Goal: Task Accomplishment & Management: Manage account settings

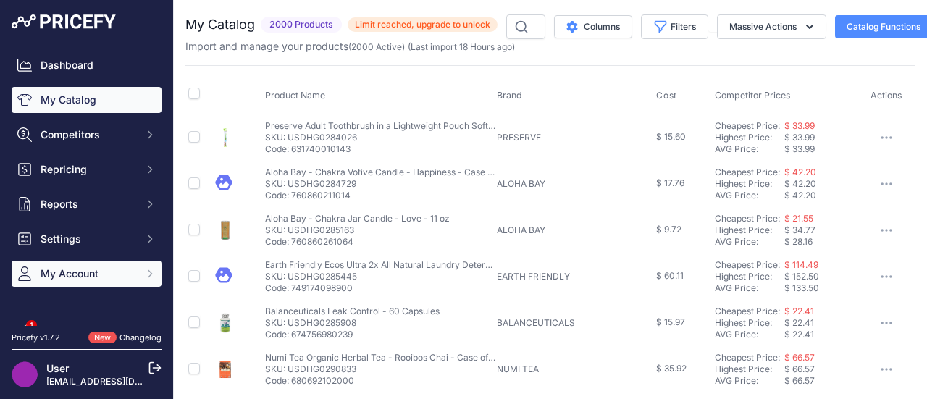
click at [94, 274] on span "My Account" at bounding box center [88, 273] width 95 height 14
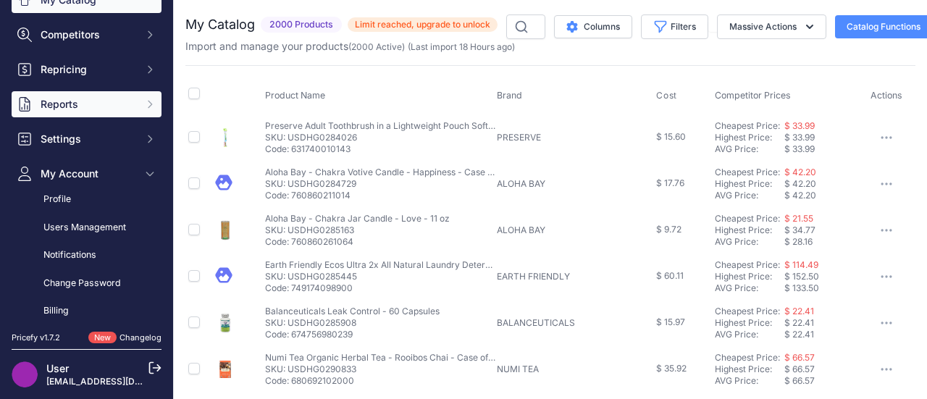
scroll to position [142, 0]
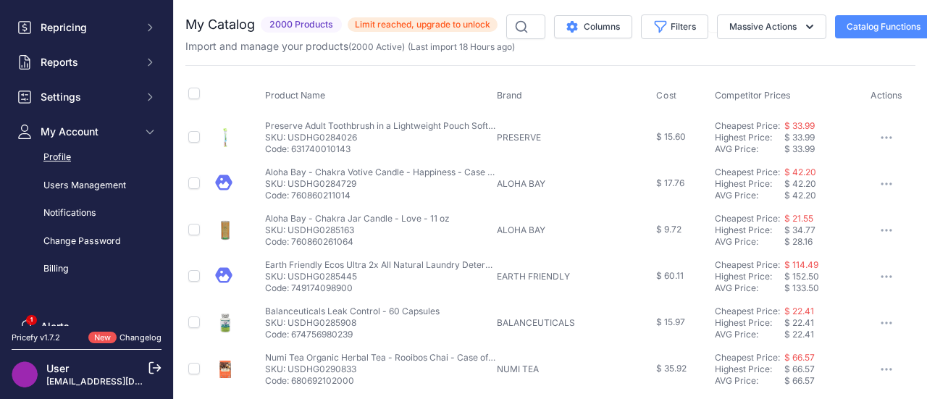
click at [62, 156] on link "Profile" at bounding box center [87, 157] width 150 height 25
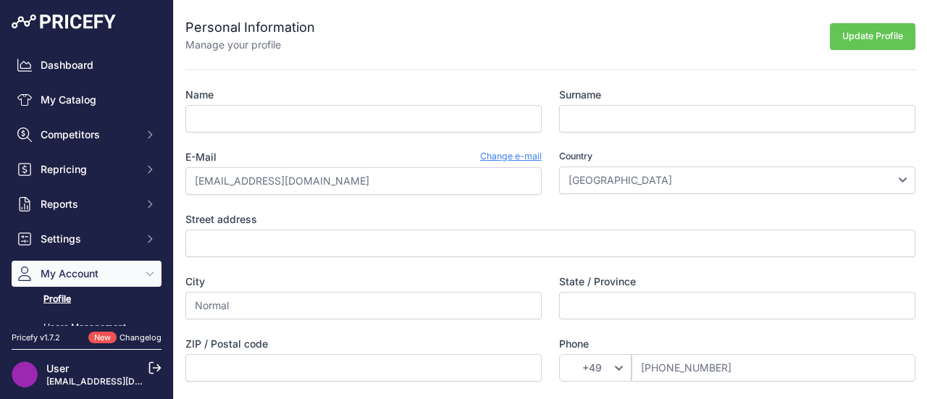
click at [505, 159] on link "Change e-mail" at bounding box center [511, 157] width 62 height 14
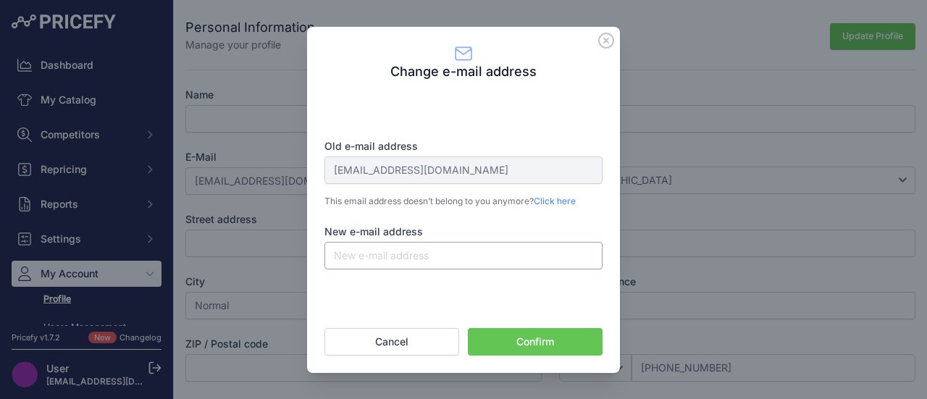
click at [429, 257] on input "New e-mail address" at bounding box center [463, 256] width 278 height 28
type input "bill@allpeople.co"
click at [500, 340] on button "Confirm" at bounding box center [535, 342] width 135 height 28
click at [448, 259] on input "bill@allpeople.co" at bounding box center [463, 256] width 278 height 28
type input "s"
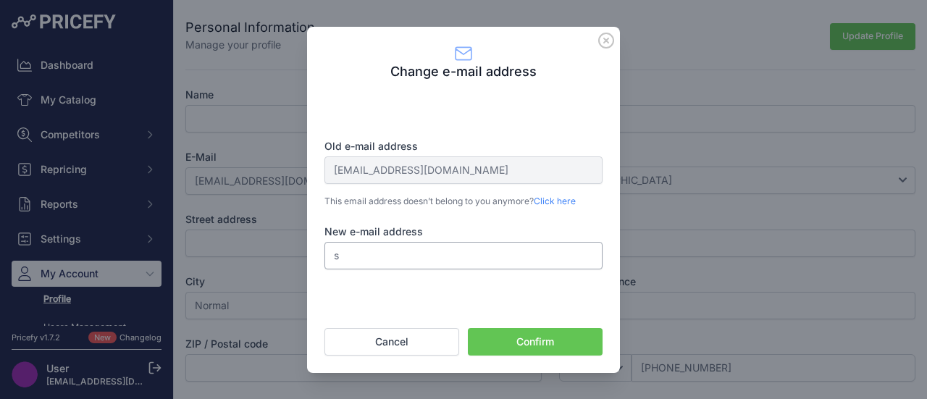
click at [448, 259] on input "s" at bounding box center [463, 256] width 278 height 28
type input "h"
type input "shubhamjainn1256@gmail.com"
click at [500, 338] on button "Confirm" at bounding box center [535, 342] width 135 height 28
